Goal: Task Accomplishment & Management: Manage account settings

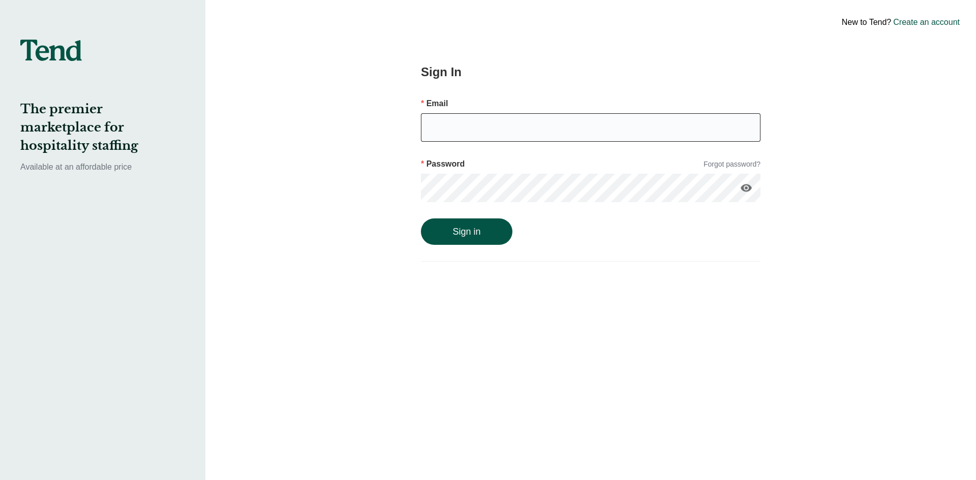
click at [470, 132] on input "email" at bounding box center [591, 127] width 340 height 28
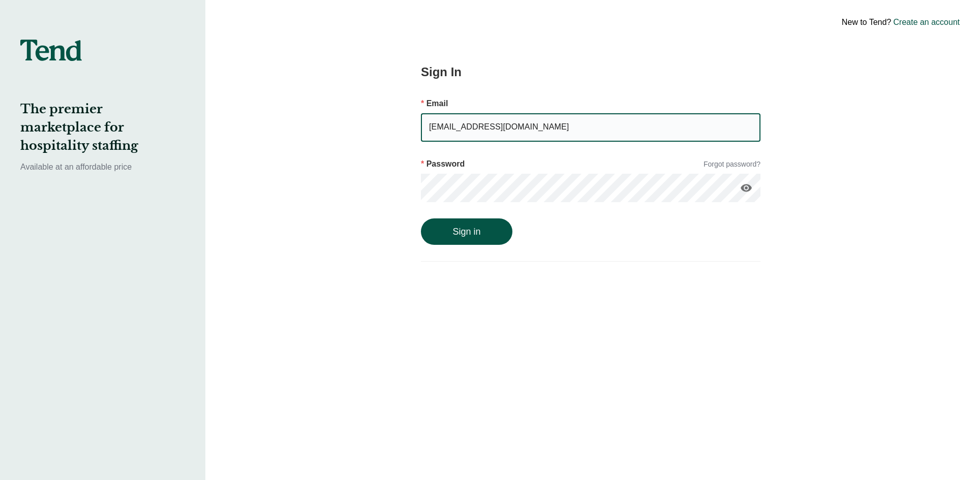
type input "[EMAIL_ADDRESS][DOMAIN_NAME]"
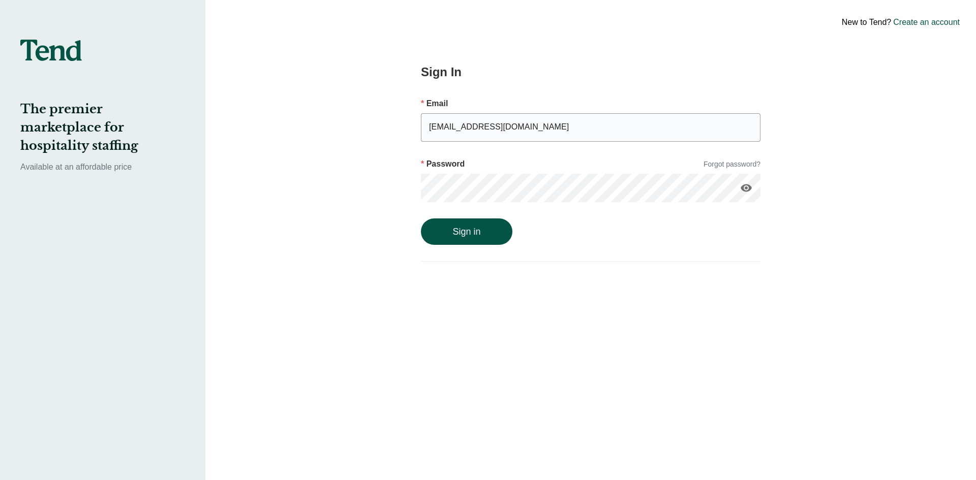
click at [392, 194] on div "Sign In Email ashkan.davary@hellotend.com Password Forgot password? visibility …" at bounding box center [590, 240] width 417 height 480
click at [421, 219] on button "Sign in" at bounding box center [466, 232] width 91 height 26
click at [497, 128] on input "email" at bounding box center [591, 127] width 340 height 28
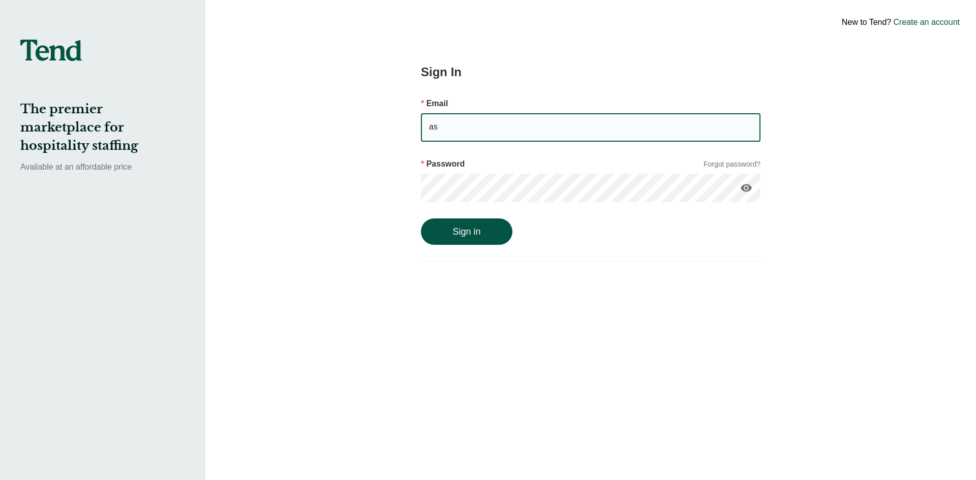
type input "ashkan.davary@hellotend.com"
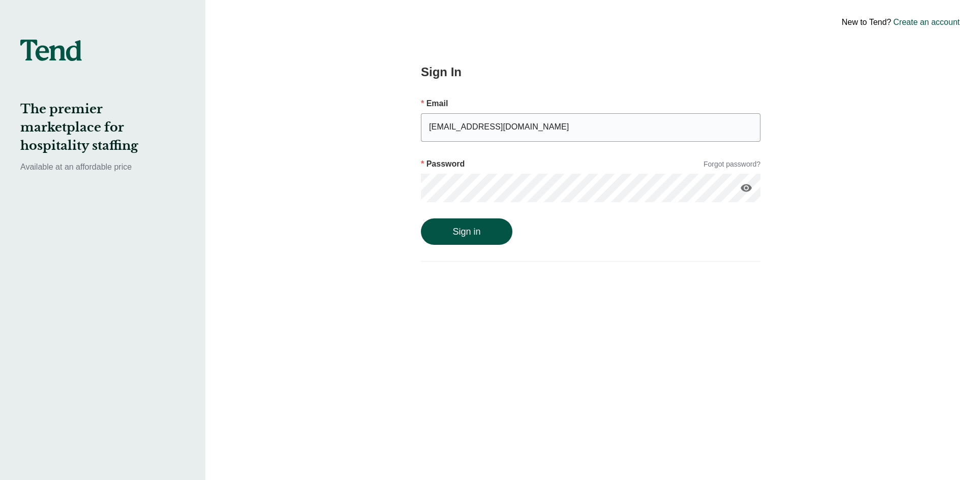
click at [421, 219] on button "Sign in" at bounding box center [466, 232] width 91 height 26
click at [417, 195] on div "Sign In Email ashkan.davary@hellotend.com Password Forgot password? visibility …" at bounding box center [590, 240] width 417 height 480
click at [421, 229] on button "Sign in" at bounding box center [466, 242] width 91 height 26
